Goal: Task Accomplishment & Management: Complete application form

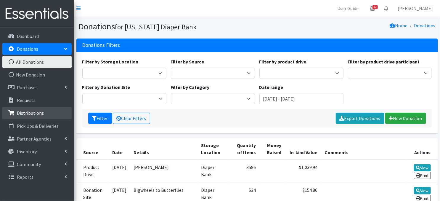
click at [25, 114] on p "Distributions" at bounding box center [30, 113] width 27 height 6
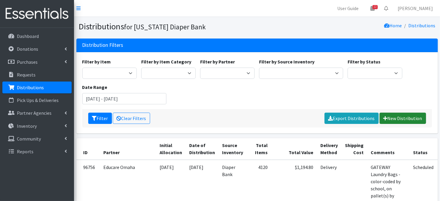
click at [396, 118] on link "New Distribution" at bounding box center [403, 117] width 46 height 11
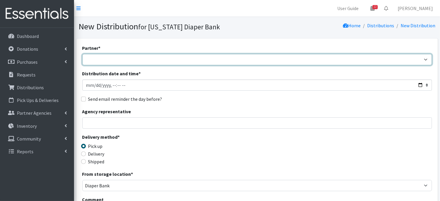
click at [119, 59] on select "Abide A Mother's Love [PERSON_NAME] Area Refugee Taskforce Big Brothers Big Sis…" at bounding box center [257, 59] width 350 height 11
select select "3902"
click at [82, 54] on select "Abide A Mother's Love BART - Benson Area Refugee Taskforce Big Brothers Big Sis…" at bounding box center [257, 59] width 350 height 11
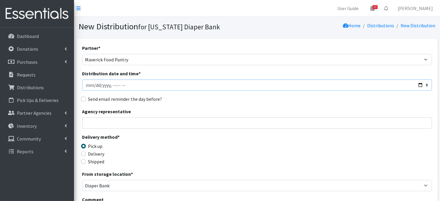
click at [85, 84] on input "Distribution date and time *" at bounding box center [257, 84] width 350 height 11
type input "2025-10-24T23:59"
click at [110, 84] on input "Distribution date and time *" at bounding box center [257, 84] width 350 height 11
type input "2025-10-02T10:30"
click at [160, 149] on fieldset "Delivery method * Pick up Delivery Shipped" at bounding box center [125, 149] width 87 height 32
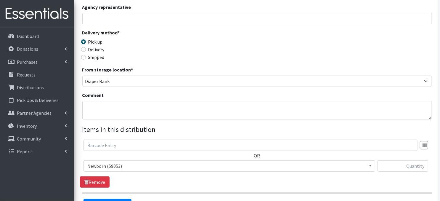
scroll to position [107, 0]
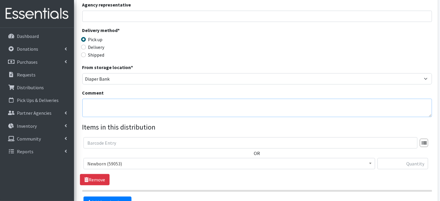
click at [101, 104] on textarea "Comment" at bounding box center [257, 108] width 350 height 18
paste textarea "IKEA Bags"
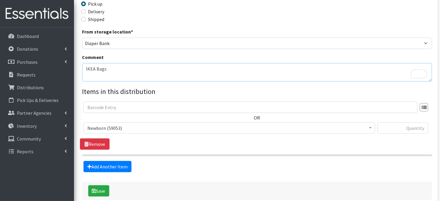
scroll to position [170, 0]
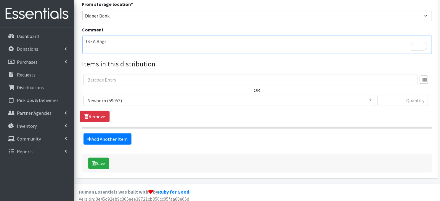
type textarea "IKEA Bags"
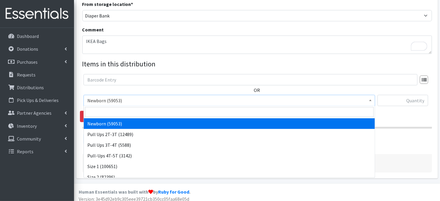
click at [372, 100] on span at bounding box center [370, 99] width 6 height 9
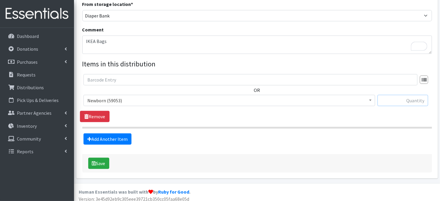
click at [397, 100] on input "text" at bounding box center [402, 100] width 51 height 11
type input "320"
click at [96, 140] on link "Add Another Item" at bounding box center [107, 138] width 48 height 11
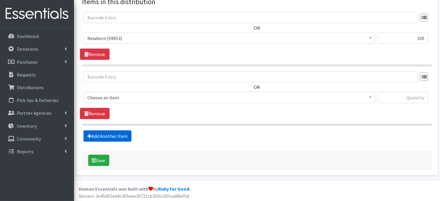
scroll to position [232, 0]
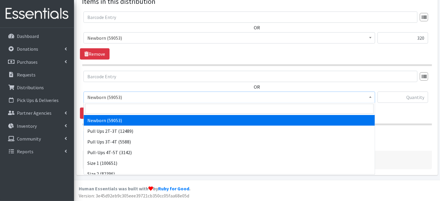
click at [373, 98] on span at bounding box center [370, 96] width 6 height 9
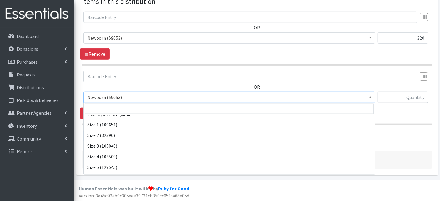
scroll to position [47, 0]
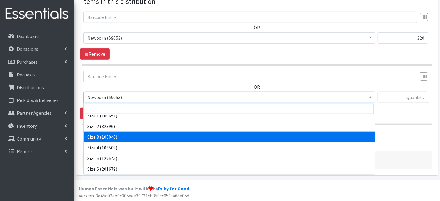
select select "3684"
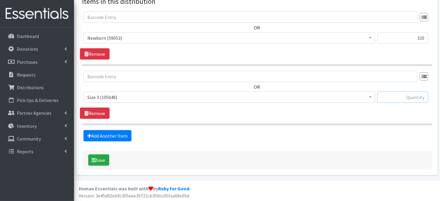
click at [388, 97] on input "text" at bounding box center [402, 96] width 51 height 11
type input "240"
click at [109, 139] on link "Add Another Item" at bounding box center [107, 135] width 48 height 11
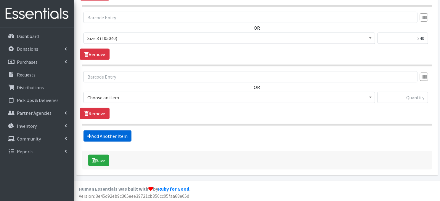
scroll to position [291, 0]
click at [368, 96] on span at bounding box center [370, 96] width 6 height 9
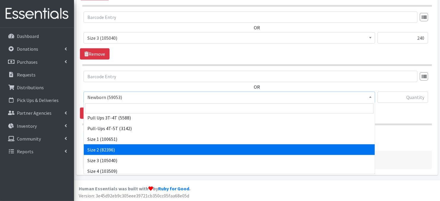
scroll to position [47, 0]
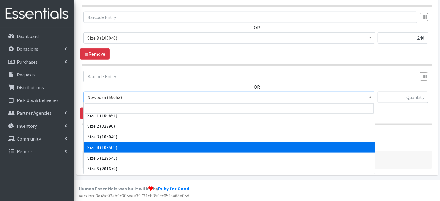
select select "3685"
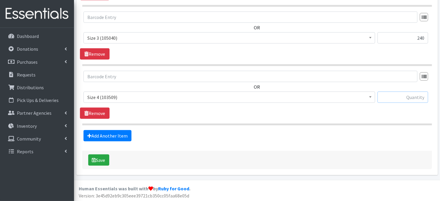
click at [398, 98] on input "text" at bounding box center [402, 96] width 51 height 11
type input "240"
click at [105, 135] on link "Add Another Item" at bounding box center [107, 135] width 48 height 11
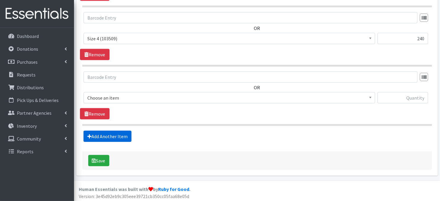
scroll to position [350, 0]
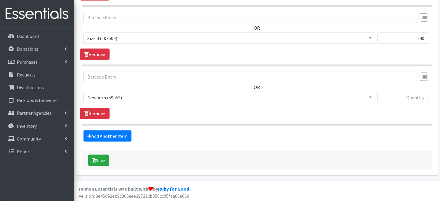
click at [373, 99] on span at bounding box center [370, 96] width 6 height 9
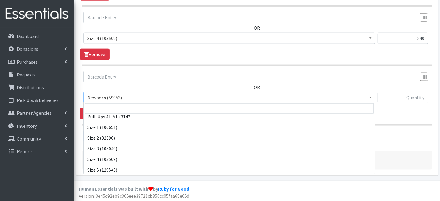
scroll to position [47, 0]
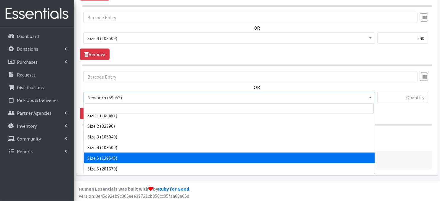
select select "3686"
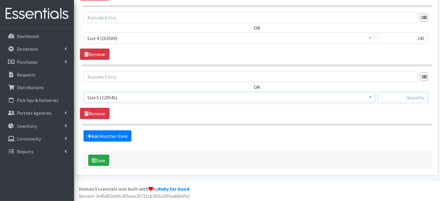
click at [388, 98] on input "text" at bounding box center [402, 97] width 51 height 11
type input "240"
click at [116, 137] on link "Add Another Item" at bounding box center [107, 135] width 48 height 11
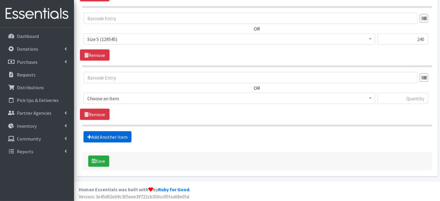
scroll to position [409, 0]
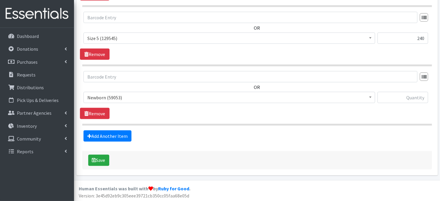
click at [372, 98] on span at bounding box center [370, 96] width 6 height 9
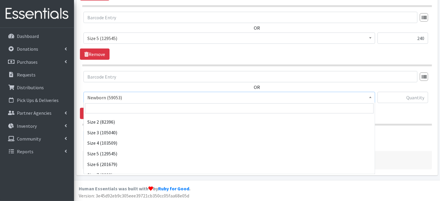
scroll to position [69, 0]
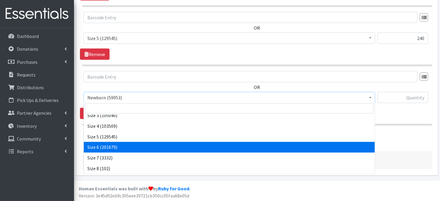
select select "3687"
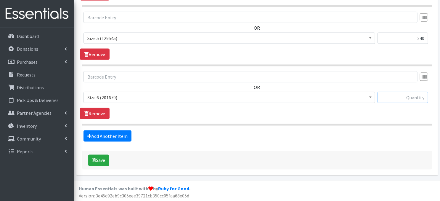
click at [393, 99] on input "text" at bounding box center [402, 97] width 51 height 11
type input "480"
click at [99, 137] on link "Add Another Item" at bounding box center [107, 135] width 48 height 11
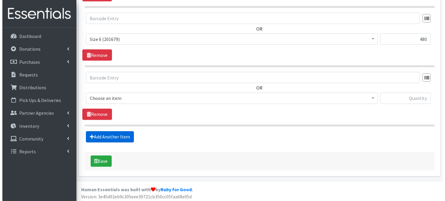
scroll to position [468, 0]
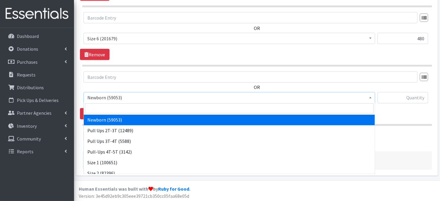
click at [371, 98] on span at bounding box center [370, 96] width 6 height 9
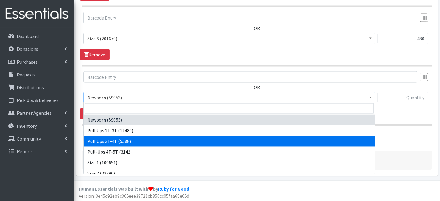
select select "3697"
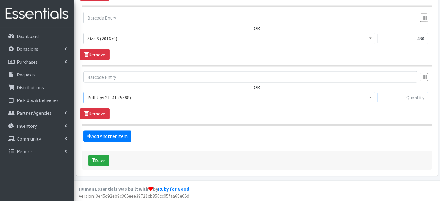
click at [405, 97] on input "text" at bounding box center [402, 97] width 51 height 11
type input "120"
click at [100, 161] on button "Save" at bounding box center [98, 160] width 21 height 11
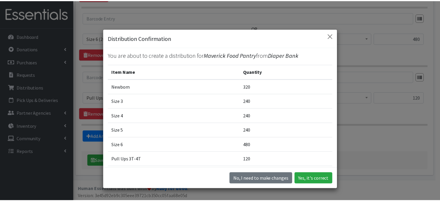
scroll to position [30, 0]
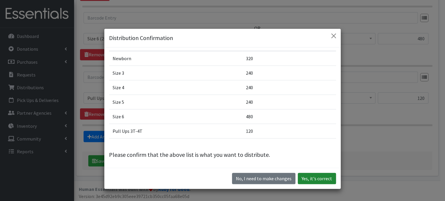
click at [316, 180] on button "Yes, it's correct" at bounding box center [317, 178] width 38 height 11
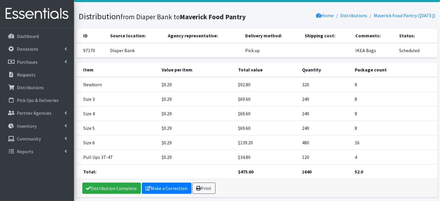
scroll to position [39, 0]
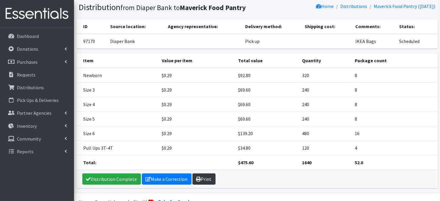
click at [204, 177] on link "Print" at bounding box center [203, 178] width 23 height 11
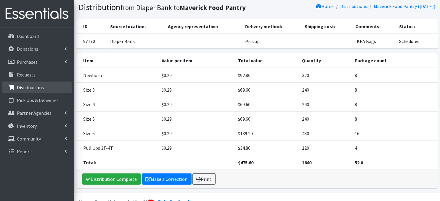
click at [30, 87] on p "Distributions" at bounding box center [30, 87] width 27 height 6
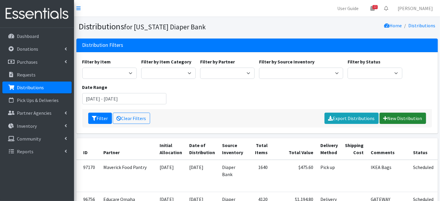
click at [391, 117] on link "New Distribution" at bounding box center [403, 117] width 46 height 11
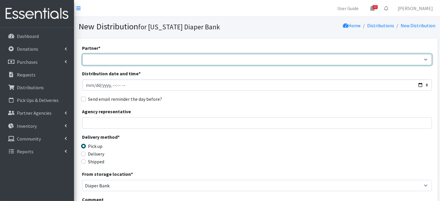
drag, startPoint x: 111, startPoint y: 62, endPoint x: 214, endPoint y: 60, distance: 102.4
click at [111, 62] on select "Abide A Mother's Love [PERSON_NAME] Area Refugee Taskforce Big Brothers Big Sis…" at bounding box center [257, 59] width 350 height 11
select select "2048"
click at [82, 54] on select "Abide A Mother's Love [PERSON_NAME] Area Refugee Taskforce Big Brothers Big Sis…" at bounding box center [257, 59] width 350 height 11
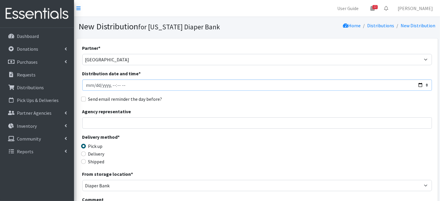
click at [88, 84] on input "Distribution date and time *" at bounding box center [257, 84] width 350 height 11
click at [111, 82] on input "Distribution date and time *" at bounding box center [257, 84] width 350 height 11
type input "2025-10-02T09:30"
click at [184, 113] on div "Agency representative" at bounding box center [257, 118] width 350 height 21
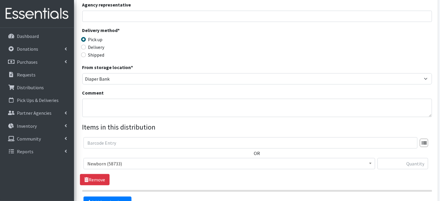
scroll to position [118, 0]
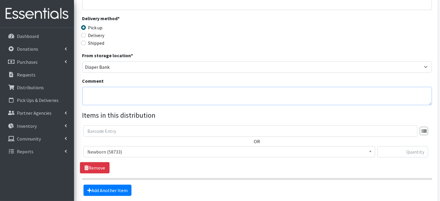
drag, startPoint x: 100, startPoint y: 97, endPoint x: 201, endPoint y: 1, distance: 138.8
click at [100, 97] on textarea "Comment" at bounding box center [257, 96] width 350 height 18
paste textarea "IKEA Bags on pallet(s)"
type textarea "IKEA Bags on pallet(s)"
click at [315, 118] on legend "Items in this distribution" at bounding box center [257, 115] width 350 height 11
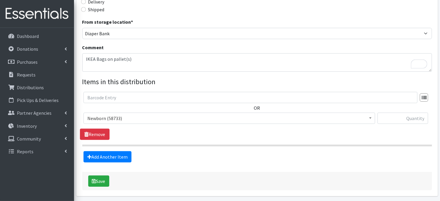
scroll to position [173, 0]
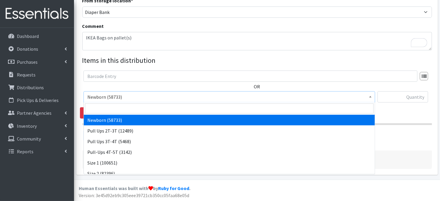
click at [369, 97] on span at bounding box center [370, 95] width 6 height 9
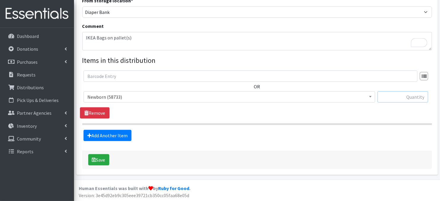
click at [392, 98] on input "text" at bounding box center [402, 96] width 51 height 11
type input "400"
click at [113, 136] on link "Add Another Item" at bounding box center [107, 135] width 48 height 11
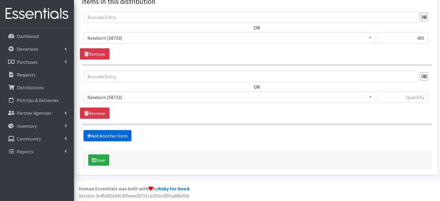
scroll to position [232, 0]
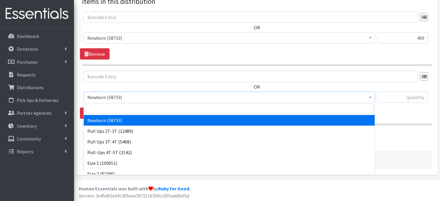
click at [369, 97] on span at bounding box center [370, 96] width 6 height 9
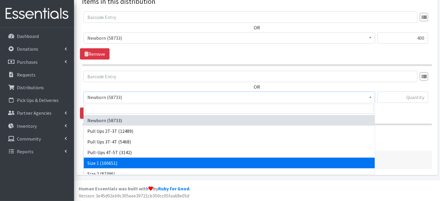
select select "3682"
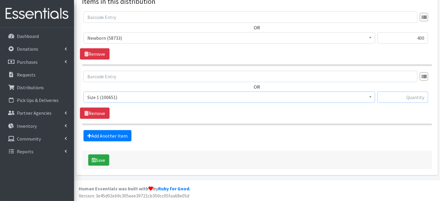
click at [407, 98] on input "text" at bounding box center [402, 96] width 51 height 11
type input "400"
click at [119, 136] on link "Add Another Item" at bounding box center [107, 135] width 48 height 11
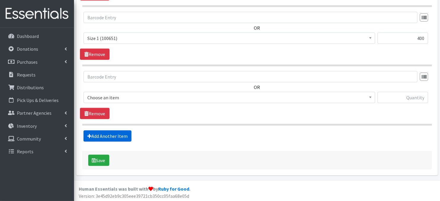
scroll to position [291, 0]
click at [371, 98] on span at bounding box center [370, 96] width 6 height 9
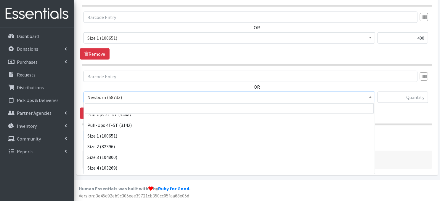
scroll to position [36, 0]
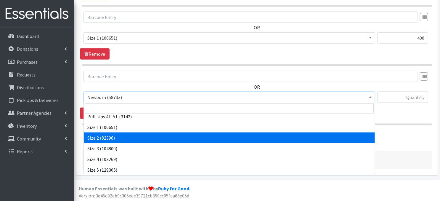
select select "3683"
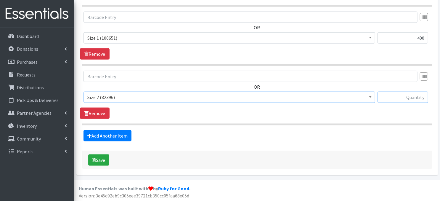
click at [406, 96] on input "text" at bounding box center [402, 96] width 51 height 11
type input "400"
click at [111, 136] on link "Add Another Item" at bounding box center [107, 135] width 48 height 11
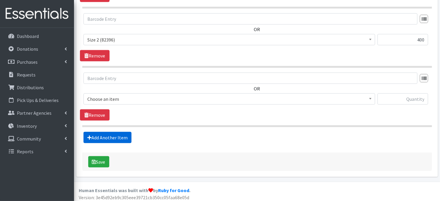
scroll to position [350, 0]
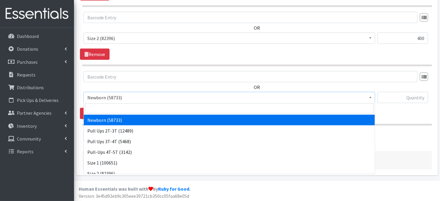
click at [373, 97] on span at bounding box center [370, 96] width 6 height 9
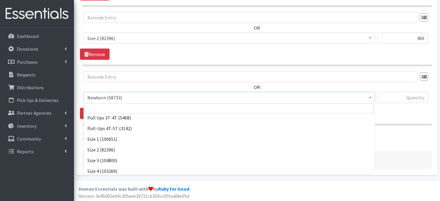
scroll to position [47, 0]
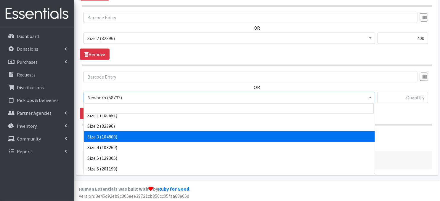
select select "3684"
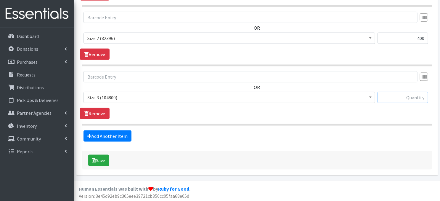
click at [392, 97] on input "text" at bounding box center [402, 97] width 51 height 11
type input "900"
click at [108, 136] on link "Add Another Item" at bounding box center [107, 135] width 48 height 11
click at [373, 97] on span at bounding box center [370, 96] width 6 height 9
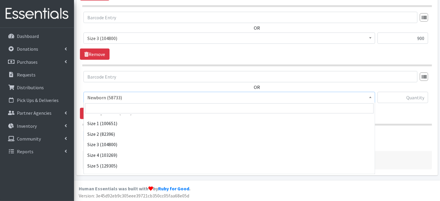
scroll to position [59, 0]
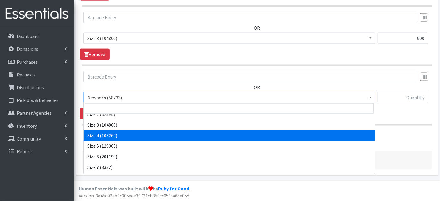
select select "3685"
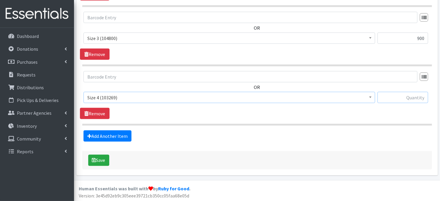
click at [396, 98] on input "text" at bounding box center [402, 97] width 51 height 11
type input "1500"
click at [116, 136] on link "Add Another Item" at bounding box center [107, 135] width 48 height 11
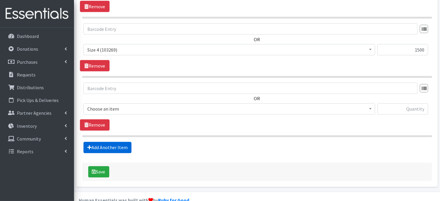
scroll to position [468, 0]
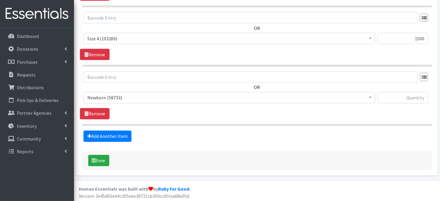
click at [371, 98] on span at bounding box center [370, 96] width 6 height 9
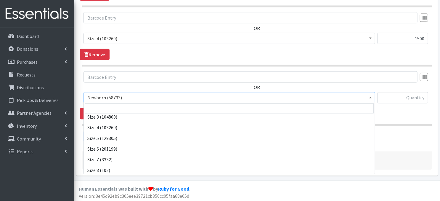
scroll to position [69, 0]
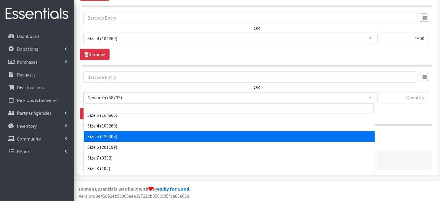
select select "3686"
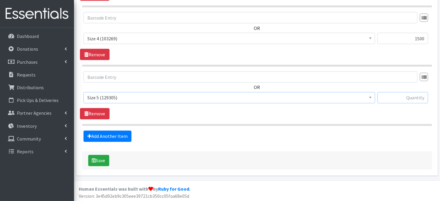
click at [393, 98] on input "text" at bounding box center [402, 97] width 51 height 11
type input "1500"
click at [122, 135] on link "Add Another Item" at bounding box center [107, 136] width 48 height 11
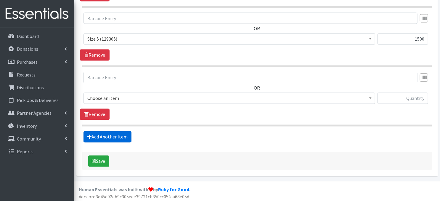
scroll to position [527, 0]
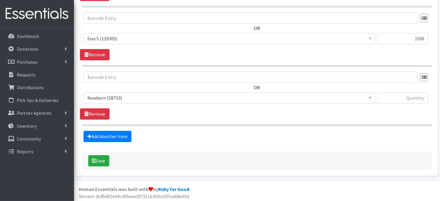
click at [371, 98] on span at bounding box center [370, 97] width 6 height 9
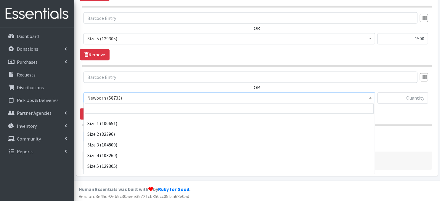
scroll to position [47, 0]
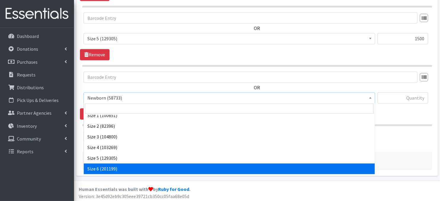
select select "3687"
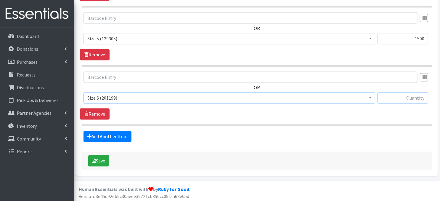
click at [412, 99] on input "text" at bounding box center [402, 97] width 51 height 11
type input "600"
click at [111, 135] on link "Add Another Item" at bounding box center [107, 136] width 48 height 11
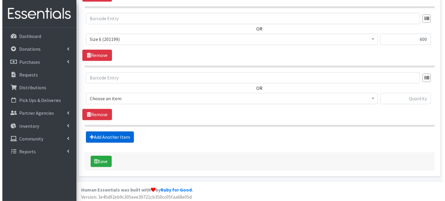
scroll to position [586, 0]
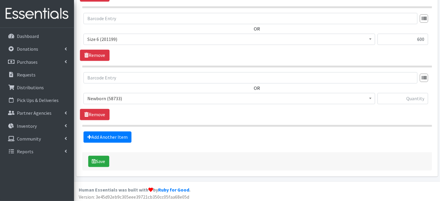
click at [371, 97] on b at bounding box center [370, 97] width 2 height 1
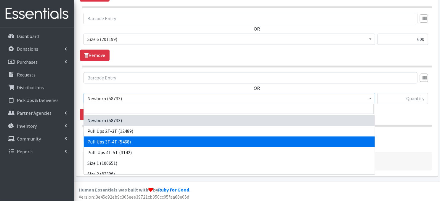
drag, startPoint x: 109, startPoint y: 142, endPoint x: 120, endPoint y: 134, distance: 13.7
select select "3697"
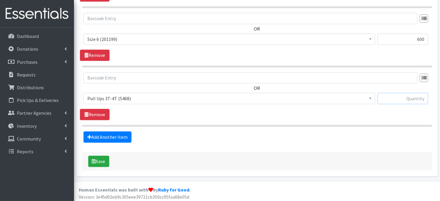
click at [389, 96] on input "text" at bounding box center [402, 98] width 51 height 11
type input "150"
click at [98, 160] on button "Save" at bounding box center [98, 160] width 21 height 11
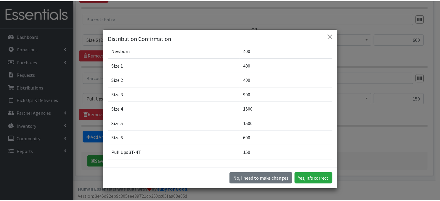
scroll to position [39, 0]
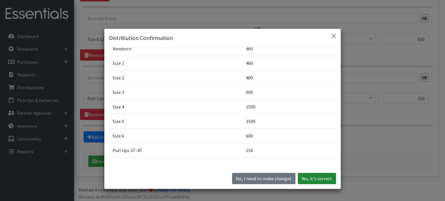
click at [309, 180] on button "Yes, it's correct" at bounding box center [317, 178] width 38 height 11
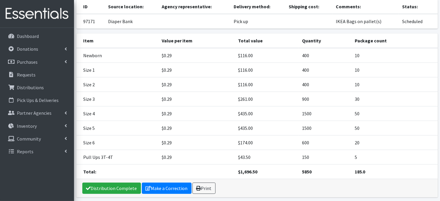
scroll to position [63, 0]
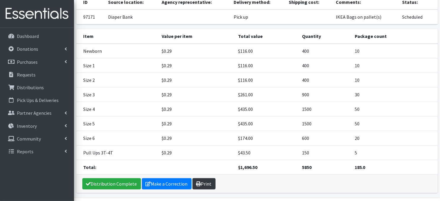
drag, startPoint x: 201, startPoint y: 183, endPoint x: 205, endPoint y: 179, distance: 5.4
click at [201, 183] on link "Print" at bounding box center [203, 183] width 23 height 11
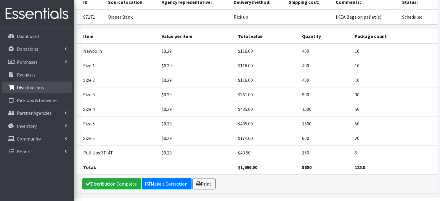
click at [36, 89] on p "Distributions" at bounding box center [30, 87] width 27 height 6
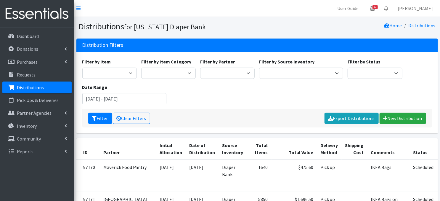
click at [27, 88] on p "Distributions" at bounding box center [30, 87] width 27 height 6
click at [390, 119] on link "New Distribution" at bounding box center [403, 117] width 46 height 11
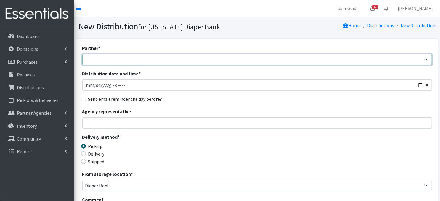
click at [104, 57] on select "Abide A Mother's Love BART - Benson Area Refugee Taskforce Big Brothers Big Sis…" at bounding box center [257, 59] width 350 height 11
select select "872"
click at [82, 54] on select "Abide A Mother's Love BART - Benson Area Refugee Taskforce Big Brothers Big Sis…" at bounding box center [257, 59] width 350 height 11
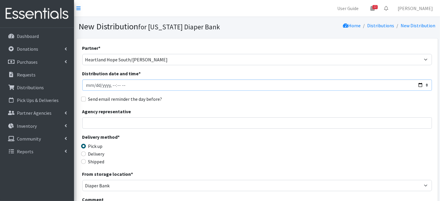
click at [89, 85] on input "Distribution date and time *" at bounding box center [257, 84] width 350 height 11
click at [112, 84] on input "Distribution date and time *" at bounding box center [257, 84] width 350 height 11
click at [118, 84] on input "Distribution date and time *" at bounding box center [257, 84] width 350 height 11
type input "2025-10-01T11:00"
click at [148, 90] on input "Distribution date and time *" at bounding box center [257, 84] width 350 height 11
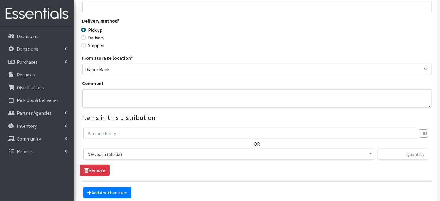
scroll to position [118, 0]
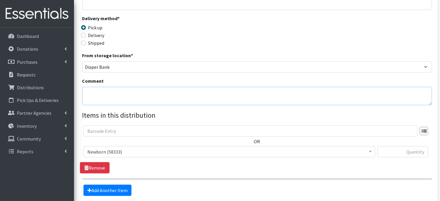
click at [91, 95] on textarea "Comment" at bounding box center [257, 96] width 350 height 18
paste textarea "Palletized"
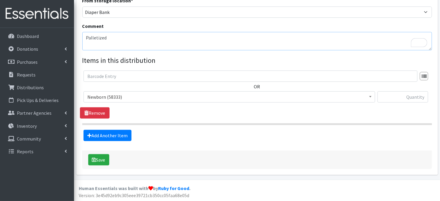
type textarea "Palletized"
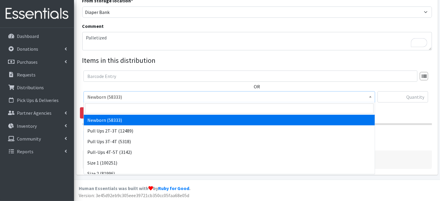
click at [371, 97] on span at bounding box center [370, 95] width 6 height 9
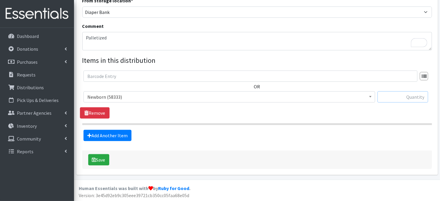
click at [387, 97] on input "text" at bounding box center [402, 96] width 51 height 11
type input "2000"
click at [103, 136] on link "Add Another Item" at bounding box center [107, 135] width 48 height 11
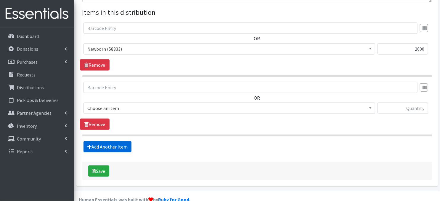
scroll to position [232, 0]
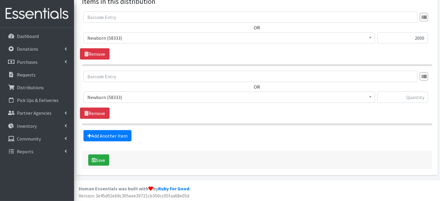
click at [368, 97] on span at bounding box center [370, 96] width 6 height 9
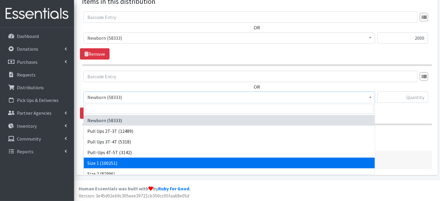
select select "3682"
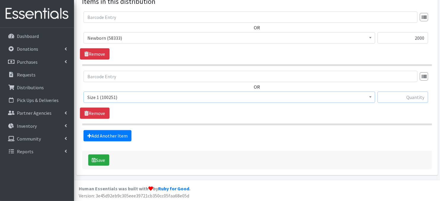
click at [396, 97] on input "text" at bounding box center [402, 96] width 51 height 11
type input "2400"
click at [107, 136] on link "Add Another Item" at bounding box center [107, 135] width 48 height 11
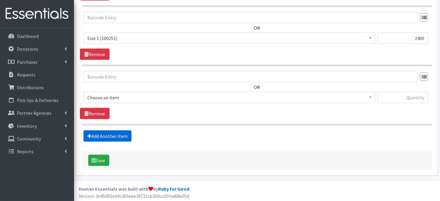
scroll to position [291, 0]
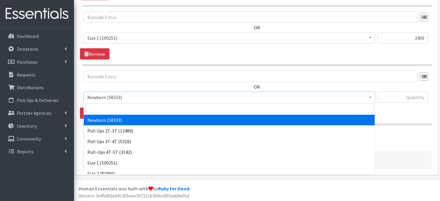
click at [366, 98] on span "Newborn (58333)" at bounding box center [229, 97] width 284 height 8
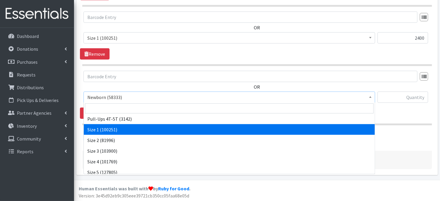
scroll to position [47, 0]
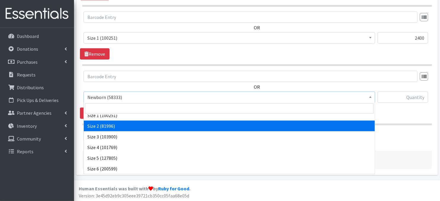
select select "3683"
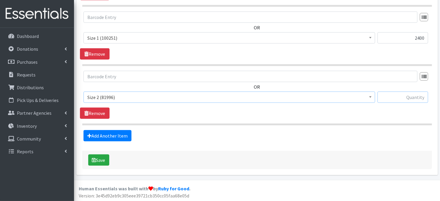
click at [390, 96] on input "text" at bounding box center [402, 96] width 51 height 11
type input "2400"
click at [112, 136] on link "Add Another Item" at bounding box center [107, 135] width 48 height 11
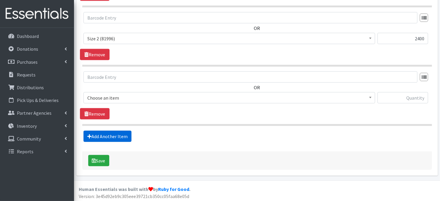
scroll to position [350, 0]
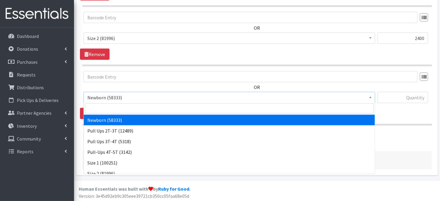
click at [372, 98] on span at bounding box center [370, 96] width 6 height 9
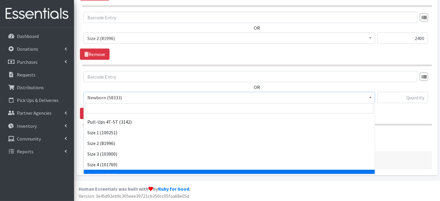
scroll to position [36, 0]
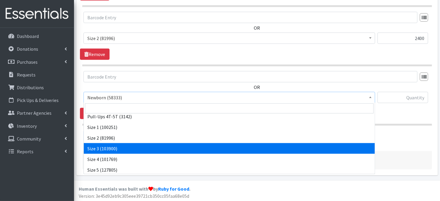
select select "3684"
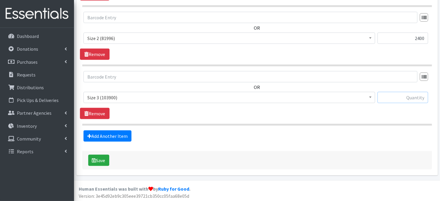
click at [402, 97] on input "text" at bounding box center [402, 97] width 51 height 11
type input "1200"
click at [118, 138] on link "Add Another Item" at bounding box center [107, 135] width 48 height 11
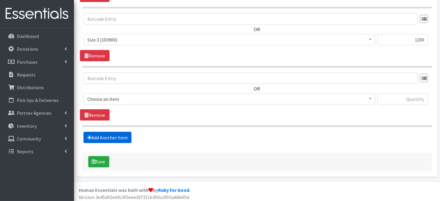
scroll to position [409, 0]
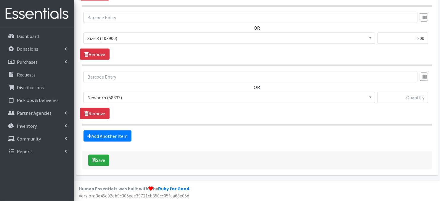
click at [372, 98] on span at bounding box center [370, 96] width 6 height 9
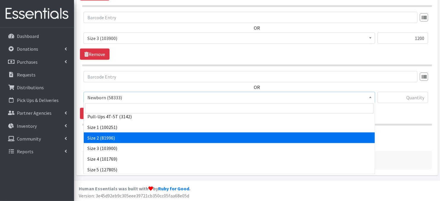
scroll to position [39, 0]
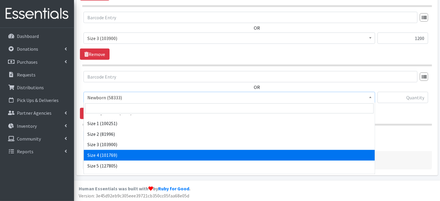
select select "3685"
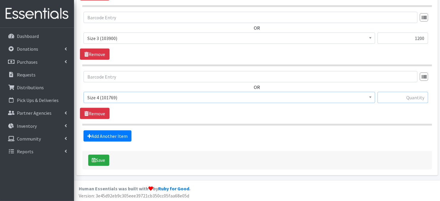
click at [408, 97] on input "text" at bounding box center [402, 97] width 51 height 11
type input "9000"
click at [121, 137] on link "Add Another Item" at bounding box center [107, 135] width 48 height 11
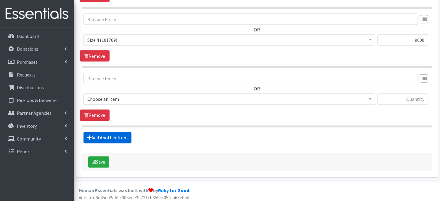
scroll to position [468, 0]
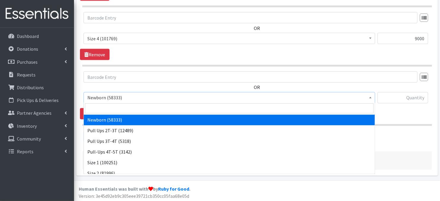
click at [371, 97] on span at bounding box center [370, 96] width 6 height 9
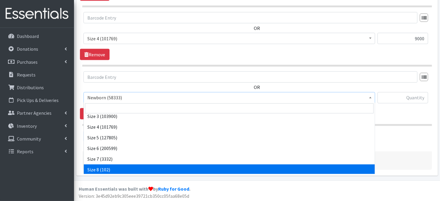
scroll to position [69, 0]
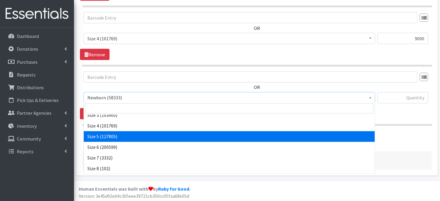
select select "3686"
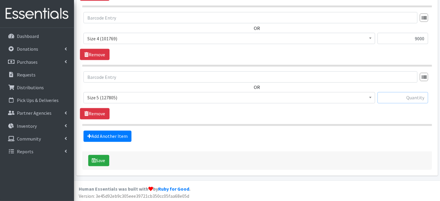
click at [393, 97] on input "text" at bounding box center [402, 97] width 51 height 11
type input "9000"
click at [107, 135] on link "Add Another Item" at bounding box center [107, 136] width 48 height 11
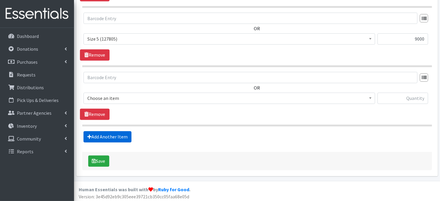
scroll to position [527, 0]
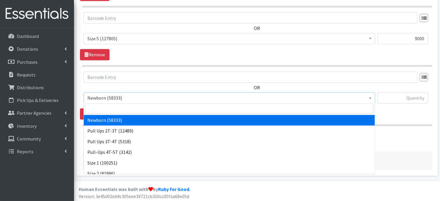
click at [373, 99] on span at bounding box center [370, 97] width 6 height 9
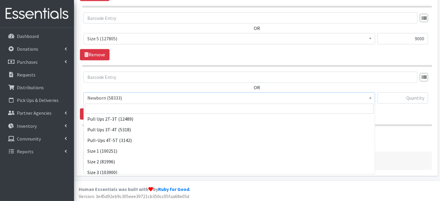
scroll to position [43, 0]
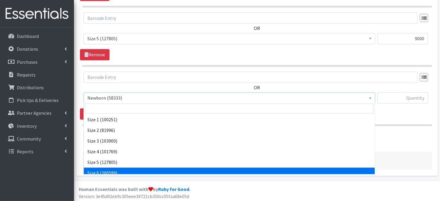
drag, startPoint x: 163, startPoint y: 170, endPoint x: 163, endPoint y: 160, distance: 10.7
select select "3687"
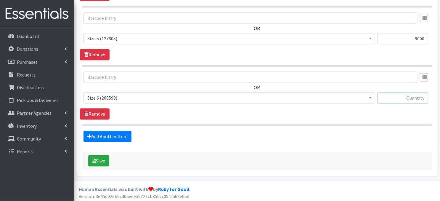
click at [393, 97] on input "text" at bounding box center [402, 97] width 51 height 11
type input "9000"
click at [117, 137] on link "Add Another Item" at bounding box center [107, 136] width 48 height 11
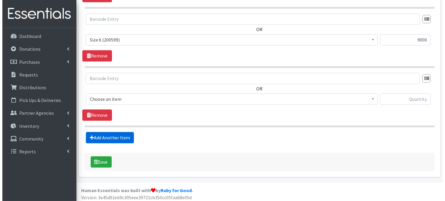
scroll to position [586, 0]
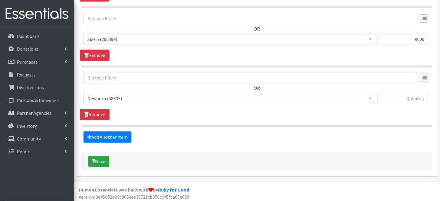
click at [369, 97] on b at bounding box center [370, 97] width 2 height 1
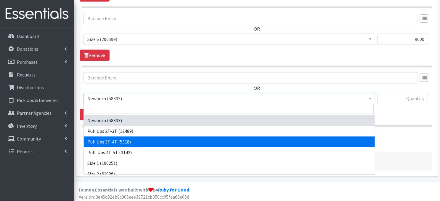
select select "3697"
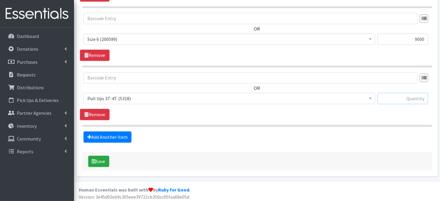
click at [400, 99] on input "text" at bounding box center [402, 98] width 51 height 11
type input "750"
click at [101, 160] on button "Save" at bounding box center [98, 160] width 21 height 11
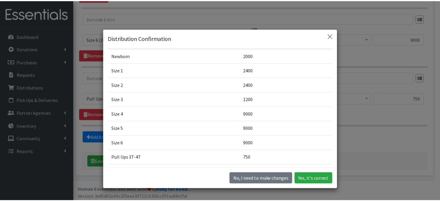
scroll to position [42, 0]
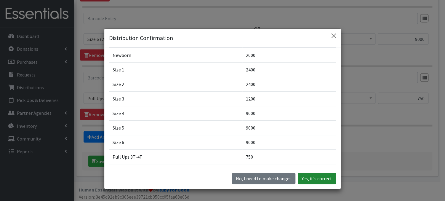
click at [314, 181] on button "Yes, it's correct" at bounding box center [317, 178] width 38 height 11
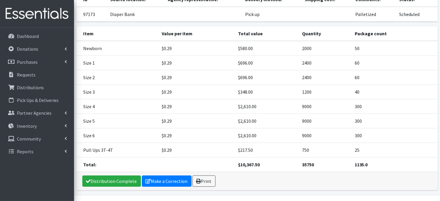
scroll to position [87, 0]
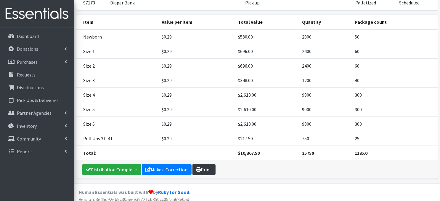
click at [208, 171] on link "Print" at bounding box center [203, 169] width 23 height 11
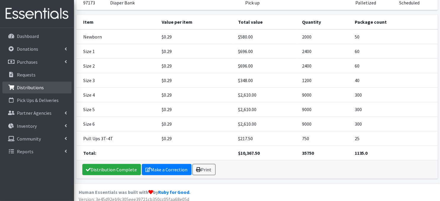
click at [29, 89] on p "Distributions" at bounding box center [30, 87] width 27 height 6
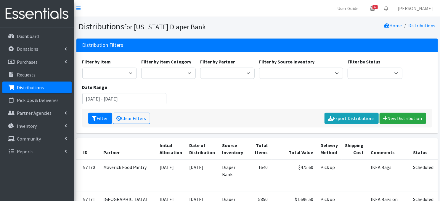
click at [32, 89] on p "Distributions" at bounding box center [30, 87] width 27 height 6
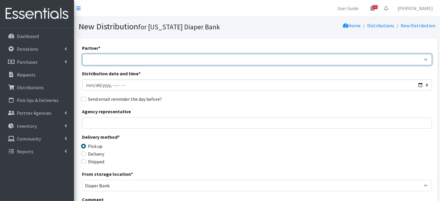
click at [103, 58] on select "Abide A Mother's Love [PERSON_NAME] Area Refugee Taskforce Big Brothers Big Sis…" at bounding box center [257, 59] width 350 height 11
select select "4636"
click at [82, 54] on select "Abide A Mother's Love [PERSON_NAME] Area Refugee Taskforce Big Brothers Big Sis…" at bounding box center [257, 59] width 350 height 11
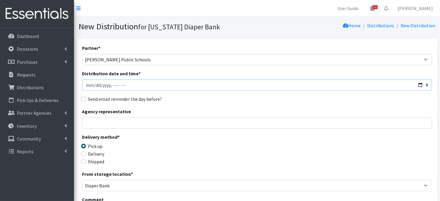
click at [87, 82] on input "Distribution date and time *" at bounding box center [257, 84] width 350 height 11
click at [111, 84] on input "Distribution date and time *" at bounding box center [257, 84] width 350 height 11
type input "[DATE]T10:15"
click at [142, 105] on div "Partner * Abide A Mother's Love [PERSON_NAME] Area Refugee Taskforce Big Brothe…" at bounding box center [257, 179] width 350 height 270
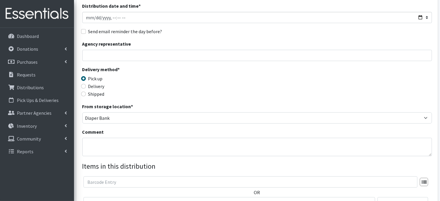
scroll to position [71, 0]
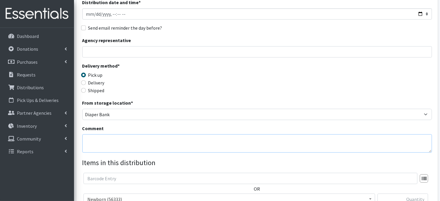
click at [91, 142] on textarea "Comment" at bounding box center [257, 143] width 350 height 18
paste textarea "IKEA Bags on pallet(s)"
type textarea "IKEA Bags on pallet(s)"
click at [228, 81] on div "Delivery method * Pick up Delivery Shipped Shipping cost" at bounding box center [257, 80] width 350 height 37
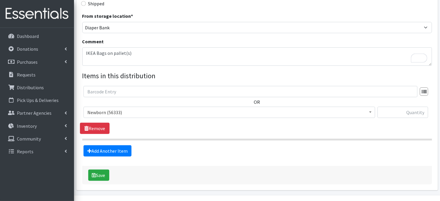
scroll to position [173, 0]
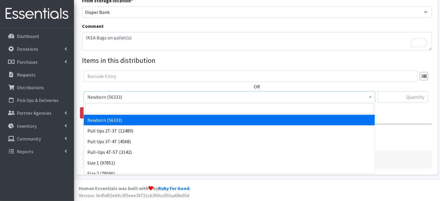
click at [369, 96] on span at bounding box center [370, 95] width 6 height 9
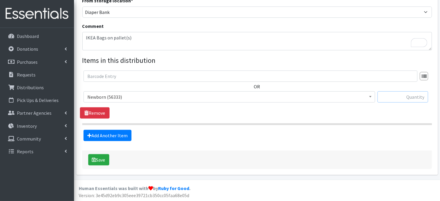
click at [399, 98] on input "text" at bounding box center [402, 96] width 51 height 11
type input "80"
click at [111, 135] on link "Add Another Item" at bounding box center [107, 135] width 48 height 11
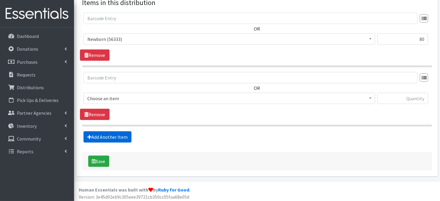
scroll to position [232, 0]
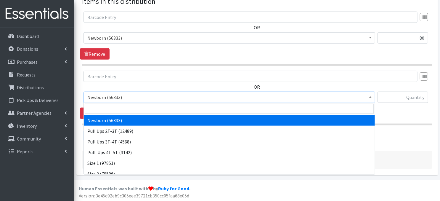
click at [370, 95] on span at bounding box center [370, 96] width 6 height 9
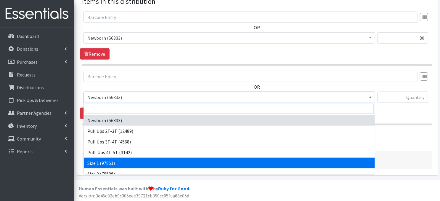
select select "3682"
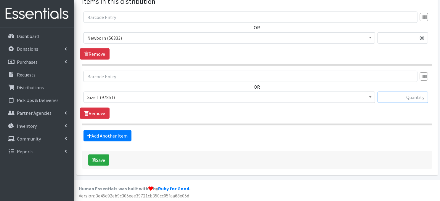
click at [392, 97] on input "text" at bounding box center [402, 96] width 51 height 11
type input "160"
click at [102, 137] on link "Add Another Item" at bounding box center [107, 135] width 48 height 11
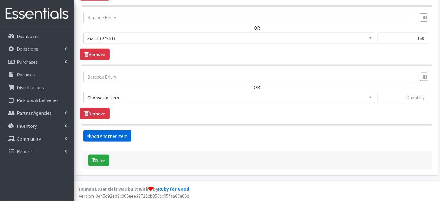
scroll to position [291, 0]
click at [373, 97] on span at bounding box center [370, 96] width 6 height 9
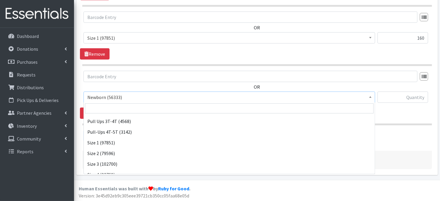
scroll to position [24, 0]
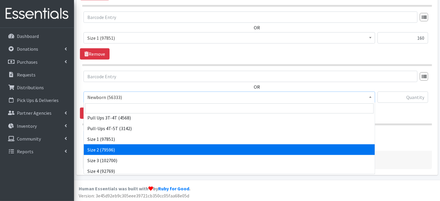
select select "3683"
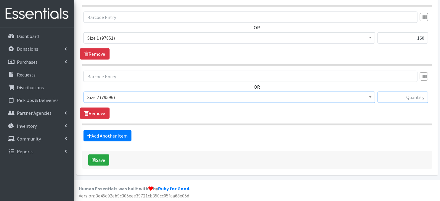
click at [397, 98] on input "text" at bounding box center [402, 96] width 51 height 11
type input "560"
click at [104, 137] on link "Add Another Item" at bounding box center [107, 135] width 48 height 11
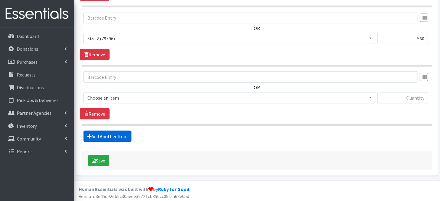
scroll to position [350, 0]
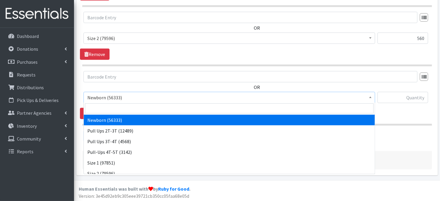
click at [369, 98] on span at bounding box center [370, 96] width 6 height 9
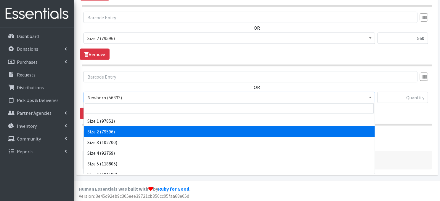
scroll to position [47, 0]
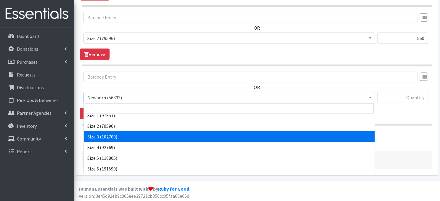
select select "3684"
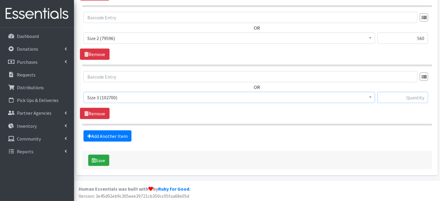
click at [390, 96] on input "text" at bounding box center [402, 97] width 51 height 11
type input "420"
click at [110, 139] on link "Add Another Item" at bounding box center [107, 135] width 48 height 11
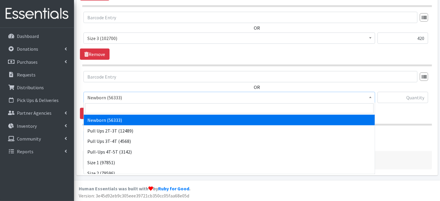
click at [372, 98] on span at bounding box center [370, 96] width 6 height 9
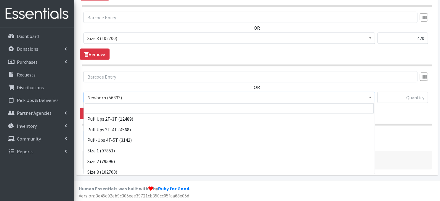
scroll to position [36, 0]
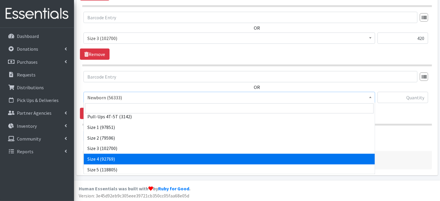
select select "3685"
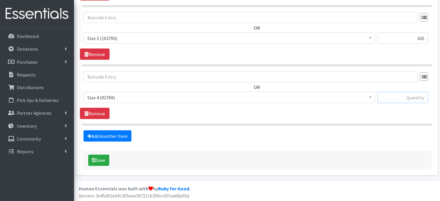
click at [413, 97] on input "text" at bounding box center [402, 97] width 51 height 11
type input "720"
click at [116, 136] on link "Add Another Item" at bounding box center [107, 135] width 48 height 11
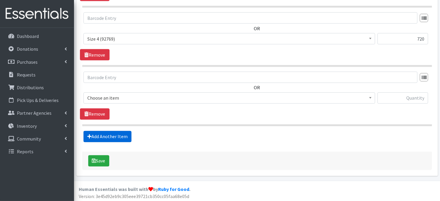
scroll to position [468, 0]
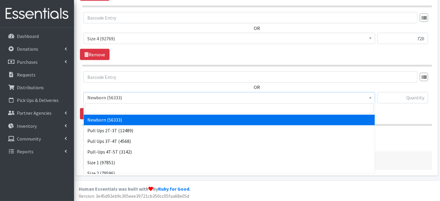
click at [369, 97] on b at bounding box center [370, 97] width 2 height 1
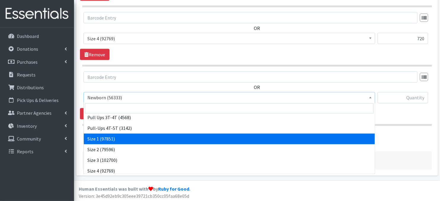
scroll to position [55, 0]
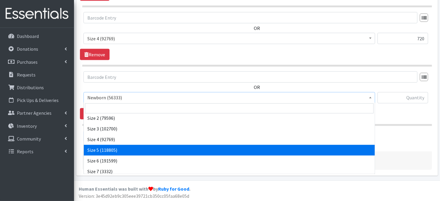
select select "3686"
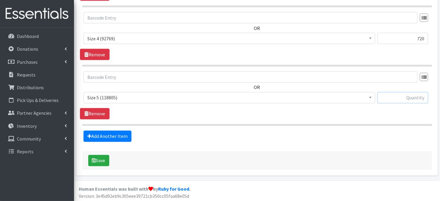
click at [396, 97] on input "text" at bounding box center [402, 97] width 51 height 11
type input "1260"
click at [101, 136] on link "Add Another Item" at bounding box center [107, 136] width 48 height 11
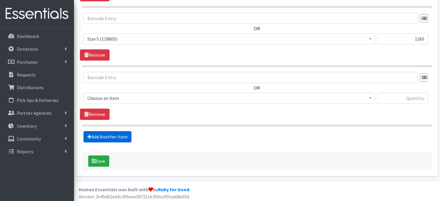
scroll to position [527, 0]
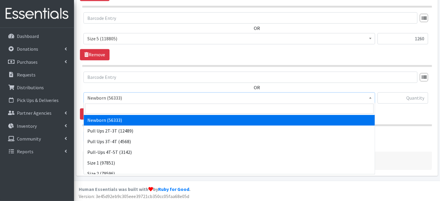
click at [371, 99] on span at bounding box center [370, 97] width 6 height 9
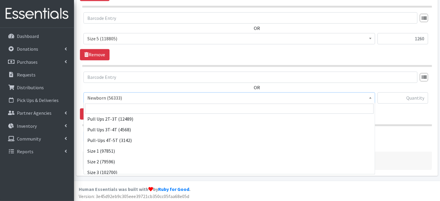
scroll to position [51, 0]
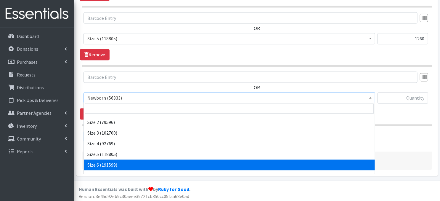
drag, startPoint x: 119, startPoint y: 161, endPoint x: 163, endPoint y: 118, distance: 61.5
select select "3687"
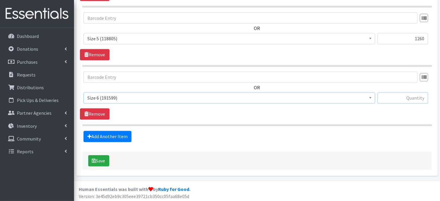
click at [392, 98] on input "text" at bounding box center [402, 97] width 51 height 11
type input "1020"
click at [112, 136] on link "Add Another Item" at bounding box center [107, 136] width 48 height 11
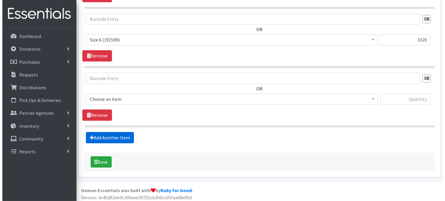
scroll to position [586, 0]
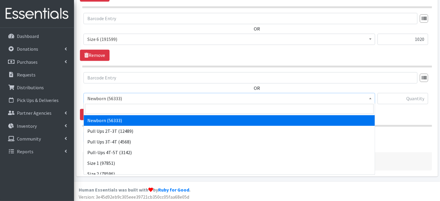
click at [370, 97] on b at bounding box center [370, 97] width 2 height 1
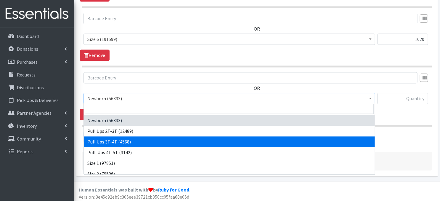
select select "3697"
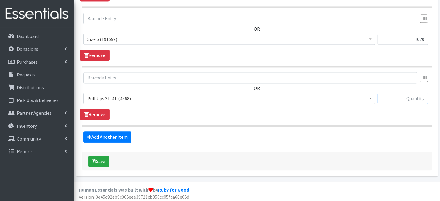
click at [395, 99] on input "text" at bounding box center [402, 98] width 51 height 11
type input "330"
click at [96, 162] on button "Save" at bounding box center [98, 160] width 21 height 11
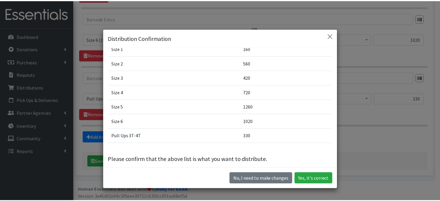
scroll to position [55, 0]
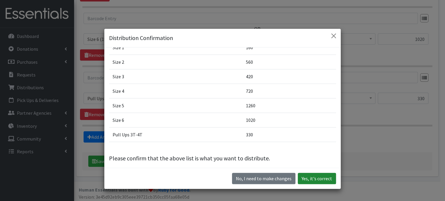
click at [306, 180] on button "Yes, it's correct" at bounding box center [317, 178] width 38 height 11
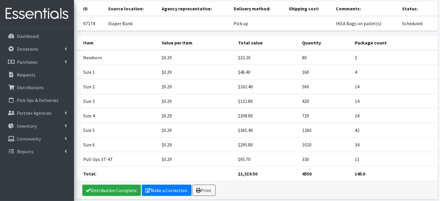
scroll to position [81, 0]
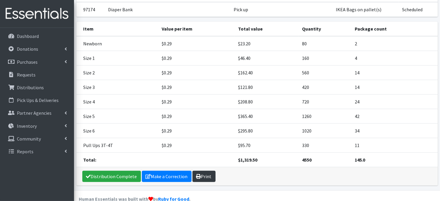
click at [208, 171] on link "Print" at bounding box center [203, 176] width 23 height 11
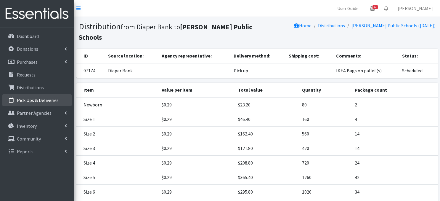
scroll to position [61, 0]
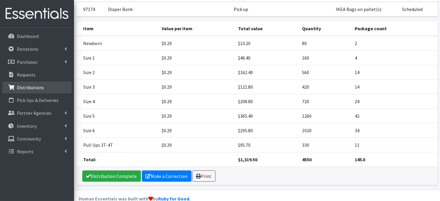
click at [39, 88] on p "Distributions" at bounding box center [30, 87] width 27 height 6
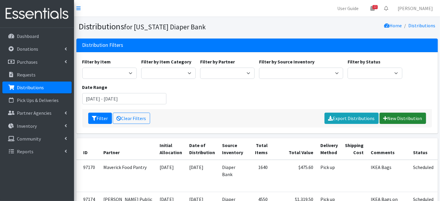
click at [398, 119] on link "New Distribution" at bounding box center [403, 117] width 46 height 11
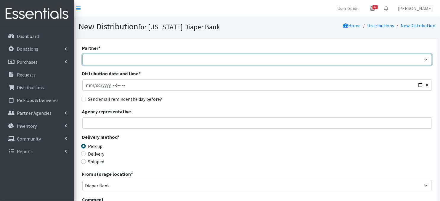
click at [137, 59] on select "Abide A Mother's Love BART - Benson Area Refugee Taskforce Big Brothers Big Sis…" at bounding box center [257, 59] width 350 height 11
select select "2011"
click at [82, 54] on select "Abide A Mother's Love BART - Benson Area Refugee Taskforce Big Brothers Big Sis…" at bounding box center [257, 59] width 350 height 11
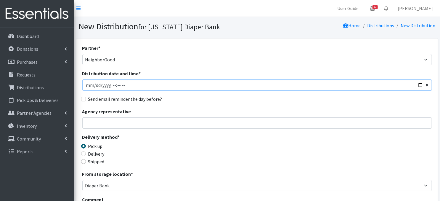
click at [86, 85] on input "Distribution date and time *" at bounding box center [257, 84] width 350 height 11
click at [111, 83] on input "Distribution date and time *" at bounding box center [257, 84] width 350 height 11
click at [115, 85] on input "Distribution date and time *" at bounding box center [257, 84] width 350 height 11
type input "2025-10-02T11:30"
click at [185, 100] on div "Send email reminder the day before?" at bounding box center [257, 98] width 350 height 7
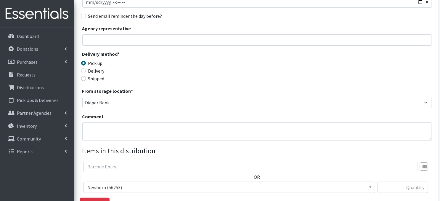
scroll to position [107, 0]
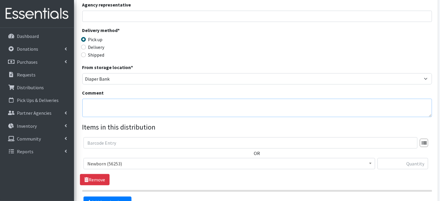
click at [115, 107] on textarea "Comment" at bounding box center [257, 108] width 350 height 18
paste textarea "IKEA Bags"
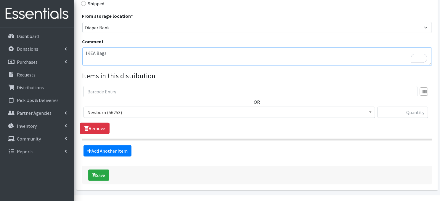
scroll to position [173, 0]
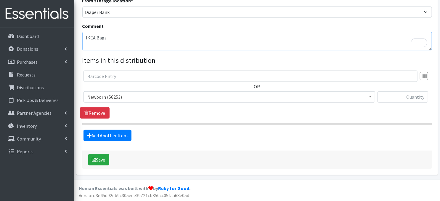
type textarea "IKEA Bags"
click at [369, 96] on span at bounding box center [370, 95] width 6 height 9
click at [396, 97] on input "text" at bounding box center [402, 96] width 51 height 11
type input "240"
click at [110, 137] on link "Add Another Item" at bounding box center [107, 135] width 48 height 11
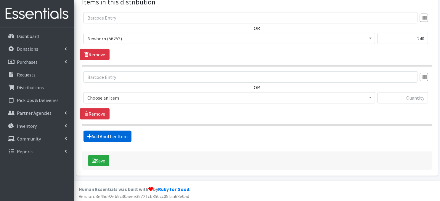
scroll to position [232, 0]
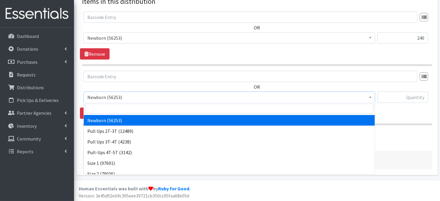
click at [369, 96] on b at bounding box center [370, 96] width 2 height 1
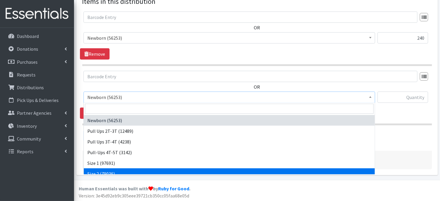
select select "3683"
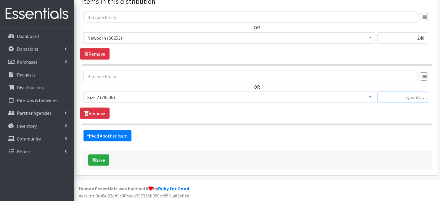
click at [395, 98] on input "text" at bounding box center [402, 96] width 51 height 11
type input "320"
click at [112, 136] on link "Add Another Item" at bounding box center [107, 135] width 48 height 11
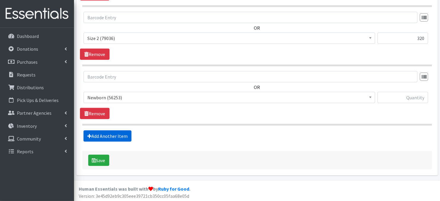
scroll to position [291, 0]
click at [373, 99] on span at bounding box center [370, 96] width 6 height 9
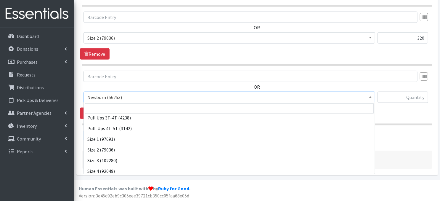
scroll to position [36, 0]
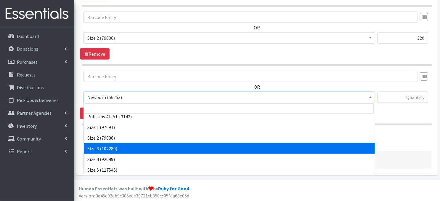
select select "3684"
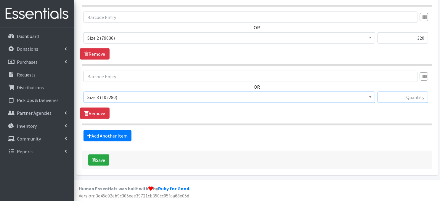
click at [393, 97] on input "text" at bounding box center [402, 96] width 51 height 11
type input "300"
click at [99, 136] on link "Add Another Item" at bounding box center [107, 135] width 48 height 11
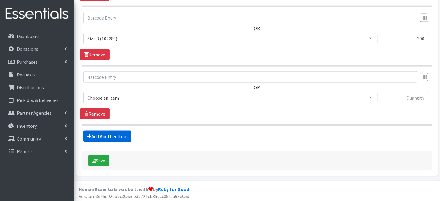
scroll to position [350, 0]
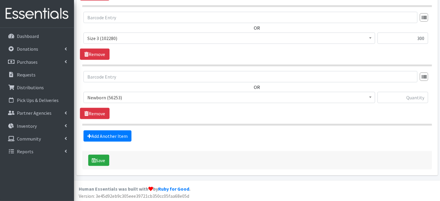
click at [370, 97] on b at bounding box center [370, 97] width 2 height 1
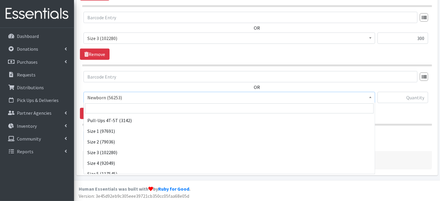
scroll to position [36, 0]
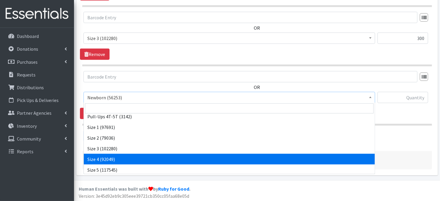
select select "3685"
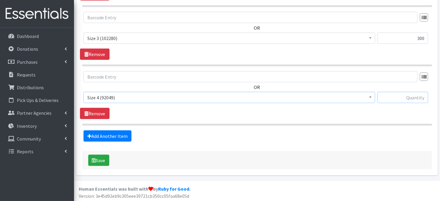
click at [409, 98] on input "text" at bounding box center [402, 97] width 51 height 11
type input "300"
click at [109, 136] on link "Add Another Item" at bounding box center [107, 135] width 48 height 11
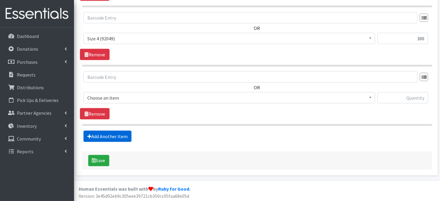
scroll to position [409, 0]
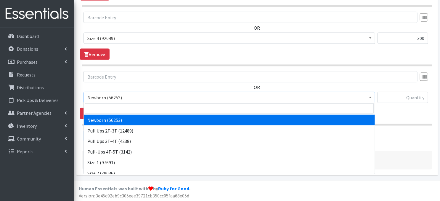
click at [371, 97] on b at bounding box center [370, 97] width 2 height 1
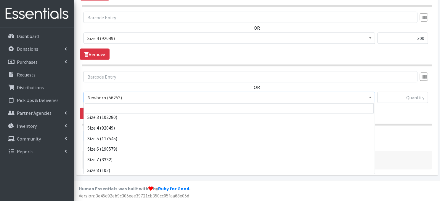
scroll to position [69, 0]
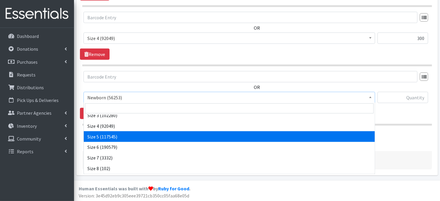
select select "3686"
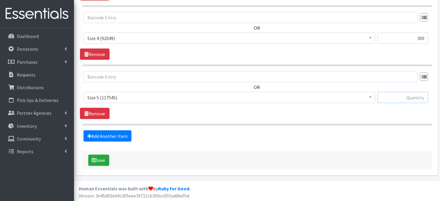
click at [411, 97] on input "text" at bounding box center [402, 97] width 51 height 11
type input "780"
click at [101, 137] on link "Add Another Item" at bounding box center [107, 135] width 48 height 11
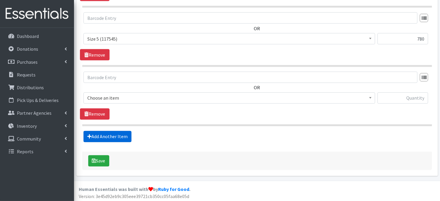
scroll to position [468, 0]
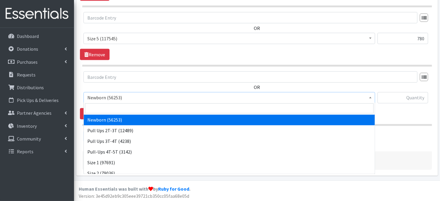
click at [367, 98] on span at bounding box center [370, 96] width 6 height 9
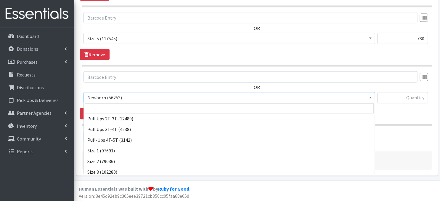
scroll to position [43, 0]
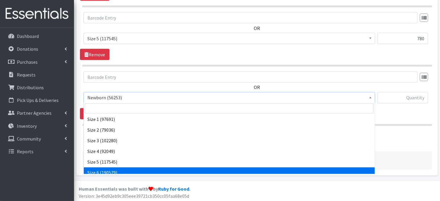
select select "3687"
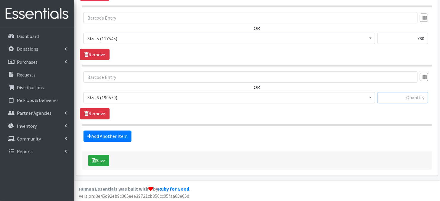
click at [403, 97] on input "text" at bounding box center [402, 97] width 51 height 11
type input "780"
click at [123, 137] on link "Add Another Item" at bounding box center [107, 136] width 48 height 11
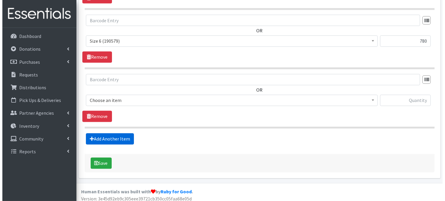
scroll to position [527, 0]
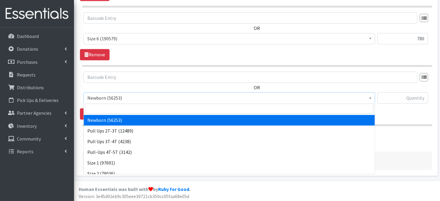
click at [372, 97] on span at bounding box center [370, 97] width 6 height 9
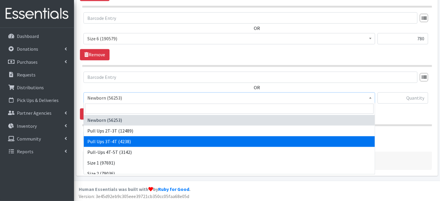
select select "3697"
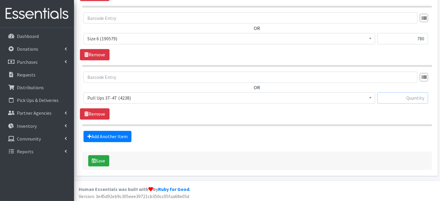
click at [385, 97] on input "text" at bounding box center [402, 97] width 51 height 11
type input "90"
click at [95, 159] on icon "submit" at bounding box center [94, 160] width 4 height 5
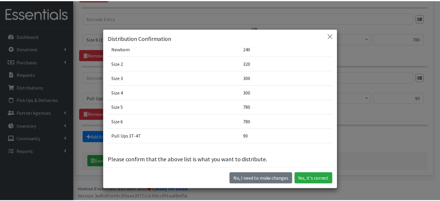
scroll to position [40, 0]
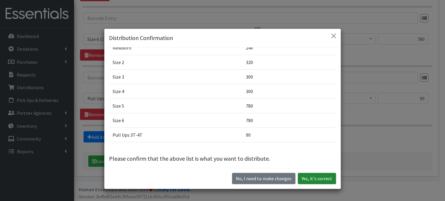
click at [321, 178] on button "Yes, it's correct" at bounding box center [317, 178] width 38 height 11
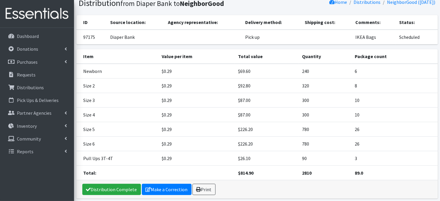
scroll to position [47, 0]
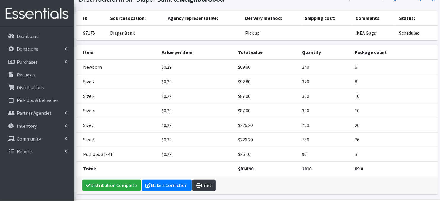
click at [197, 184] on icon at bounding box center [198, 185] width 5 height 5
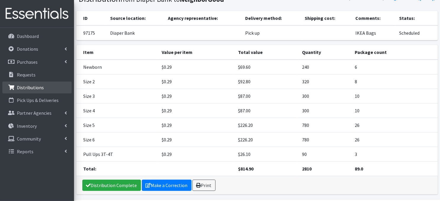
click at [39, 87] on p "Distributions" at bounding box center [30, 87] width 27 height 6
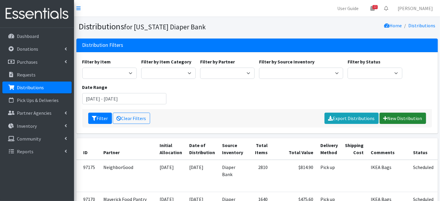
click at [396, 119] on link "New Distribution" at bounding box center [403, 117] width 46 height 11
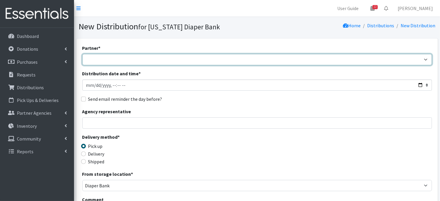
click at [119, 59] on select "Abide A Mother's Love [PERSON_NAME] Area Refugee Taskforce Big Brothers Big Sis…" at bounding box center [257, 59] width 350 height 11
select select "3192"
click at [82, 54] on select "Abide A Mother's Love [PERSON_NAME] Area Refugee Taskforce Big Brothers Big Sis…" at bounding box center [257, 59] width 350 height 11
